Goal: Register for event/course

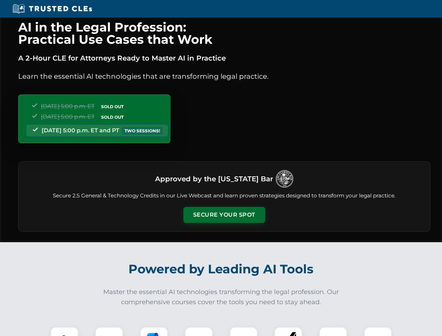
click at [224, 215] on button "Secure Your Spot" at bounding box center [224, 215] width 82 height 16
click at [64, 331] on img at bounding box center [64, 341] width 20 height 20
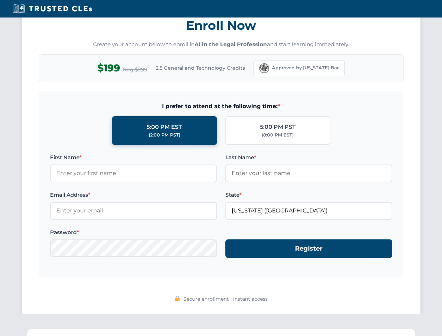
scroll to position [687, 0]
